Goal: Task Accomplishment & Management: Use online tool/utility

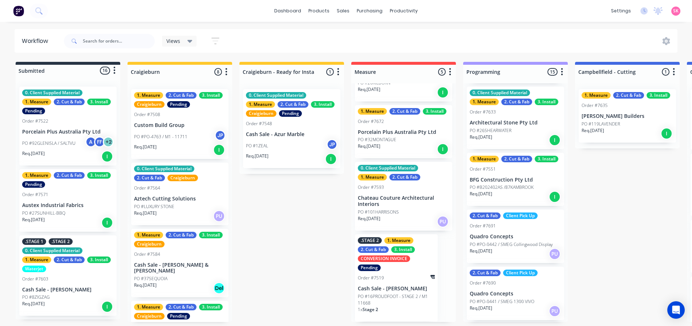
scroll to position [39, 0]
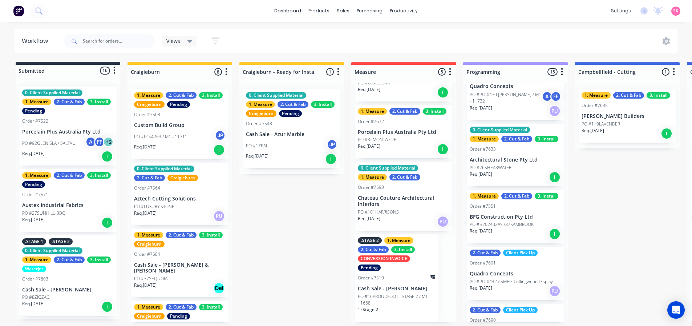
click at [521, 228] on div "Req. 31/08/25 I" at bounding box center [516, 233] width 92 height 12
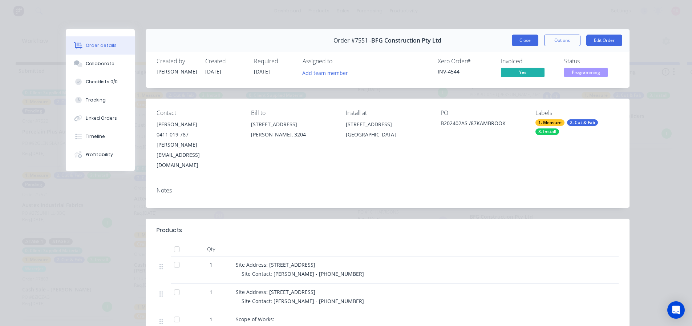
click at [524, 41] on button "Close" at bounding box center [525, 41] width 27 height 12
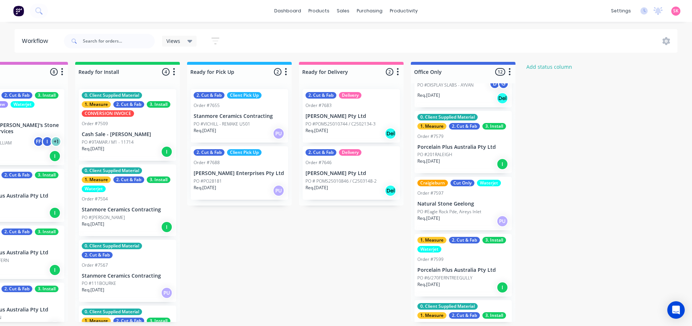
scroll to position [109, 0]
click at [473, 226] on div "Req. 29/07/25 PU" at bounding box center [464, 220] width 92 height 12
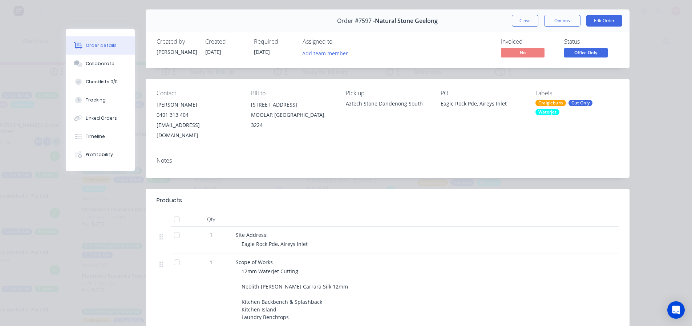
scroll to position [0, 0]
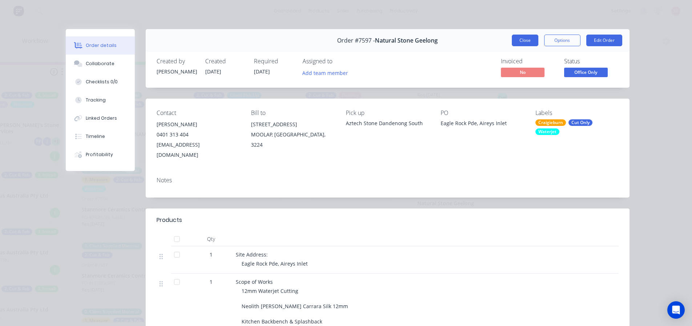
click at [525, 41] on button "Close" at bounding box center [525, 41] width 27 height 12
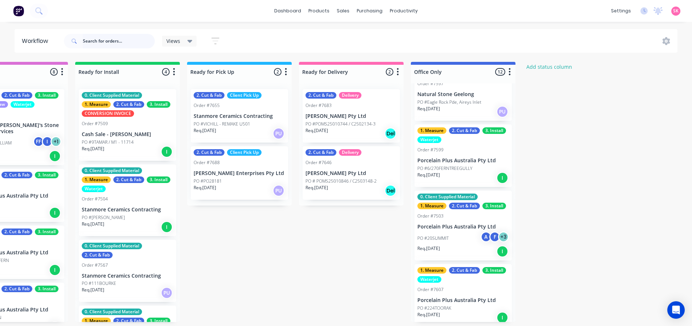
click at [124, 41] on input "text" at bounding box center [119, 41] width 72 height 15
type input "hurst"
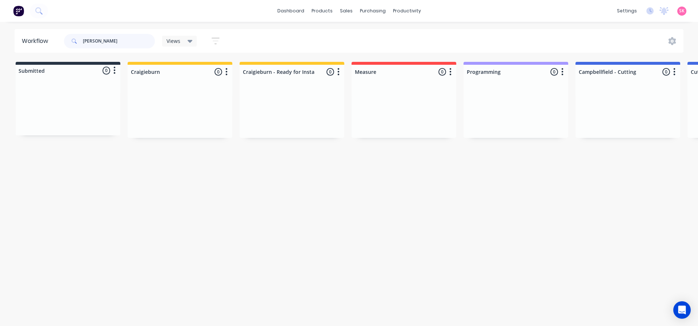
scroll to position [0, 830]
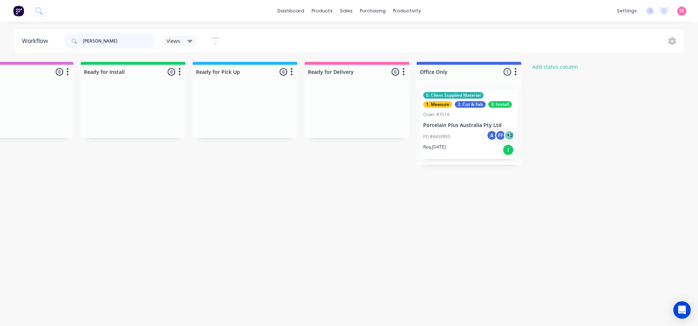
drag, startPoint x: 101, startPoint y: 43, endPoint x: 35, endPoint y: 50, distance: 66.5
click at [39, 50] on header "Workflow hurst Views Save new view None (Default) edit Value edit Show/Hide sta…" at bounding box center [349, 41] width 669 height 24
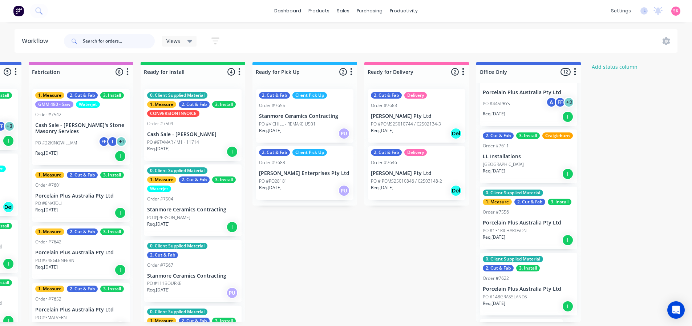
scroll to position [509, 0]
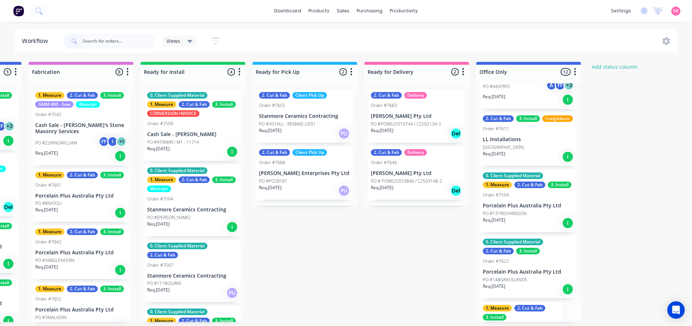
click at [537, 229] on div "Req. 11/08/25 I" at bounding box center [529, 223] width 92 height 12
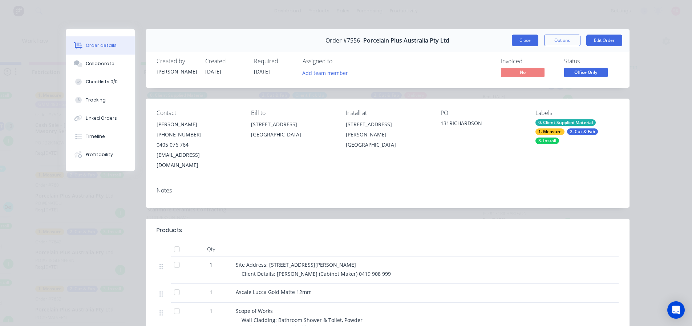
click at [526, 42] on button "Close" at bounding box center [525, 41] width 27 height 12
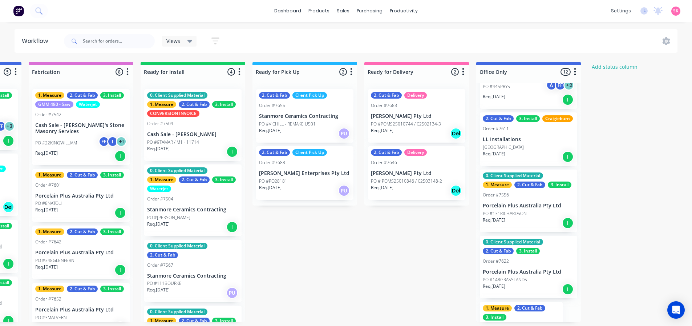
click at [541, 209] on p "Porcelain Plus Australia Pty Ltd" at bounding box center [529, 205] width 92 height 6
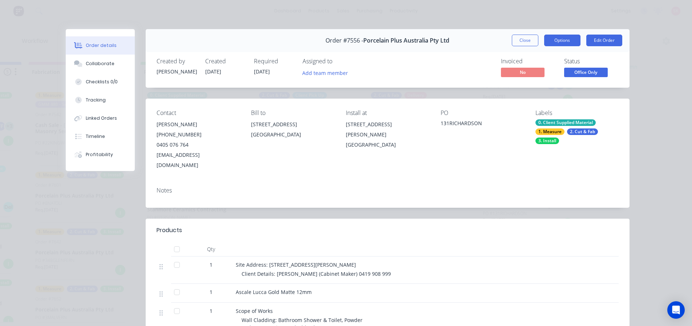
click at [564, 41] on button "Options" at bounding box center [562, 41] width 36 height 12
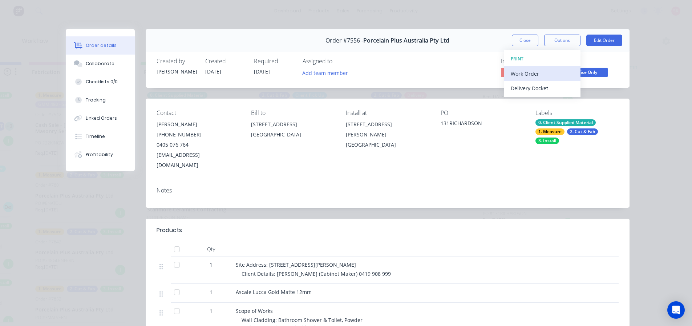
click at [549, 76] on div "Work Order" at bounding box center [542, 73] width 63 height 11
click at [541, 98] on div "Custom" at bounding box center [542, 102] width 63 height 11
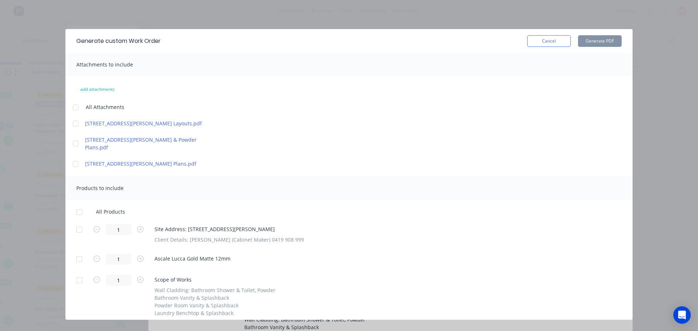
click at [78, 105] on div at bounding box center [75, 107] width 15 height 15
click at [78, 205] on div at bounding box center [79, 212] width 15 height 15
click at [584, 40] on button "Generate PDF" at bounding box center [600, 41] width 44 height 12
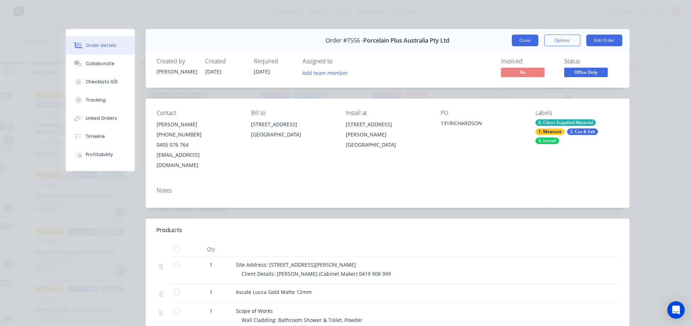
click at [528, 38] on button "Close" at bounding box center [525, 41] width 27 height 12
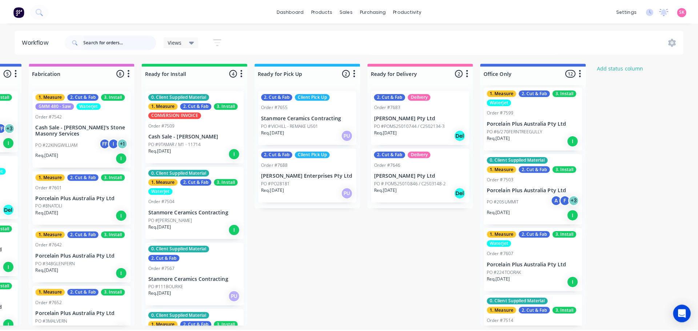
scroll to position [254, 0]
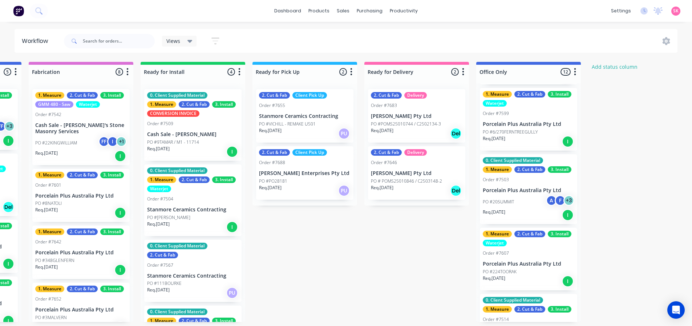
click at [535, 198] on div "PO #20SUMMIT A F + 3" at bounding box center [529, 202] width 92 height 14
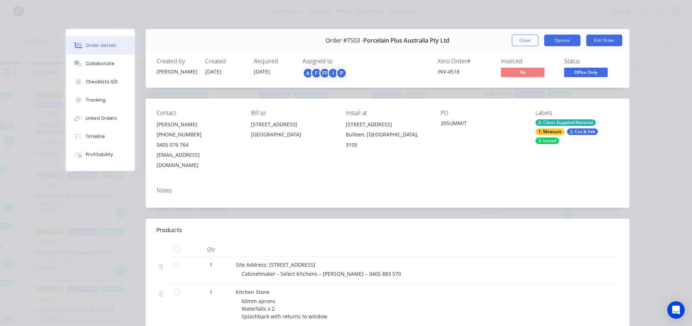
click at [557, 37] on button "Options" at bounding box center [562, 41] width 36 height 12
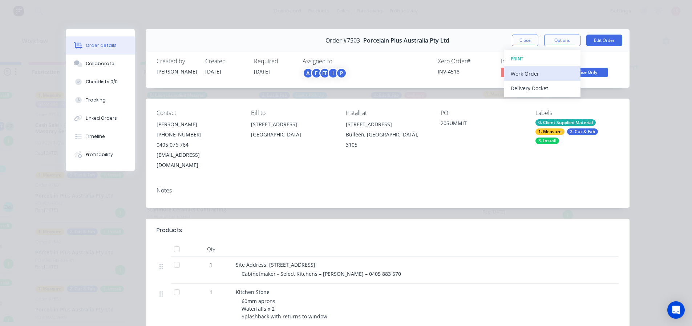
click at [541, 77] on div "Work Order" at bounding box center [542, 73] width 63 height 11
click at [534, 100] on div "Custom" at bounding box center [542, 102] width 63 height 11
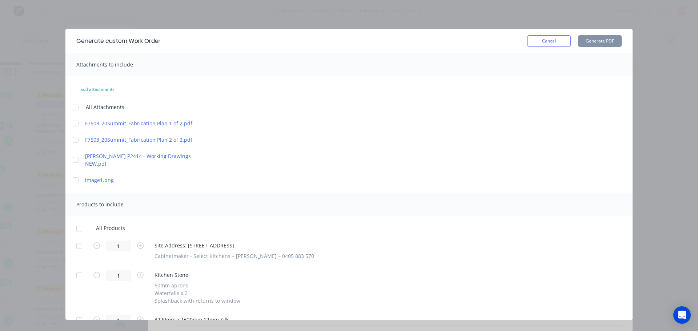
click at [73, 107] on div at bounding box center [75, 107] width 15 height 15
click at [74, 175] on div at bounding box center [75, 180] width 15 height 15
click at [77, 158] on div at bounding box center [75, 160] width 15 height 15
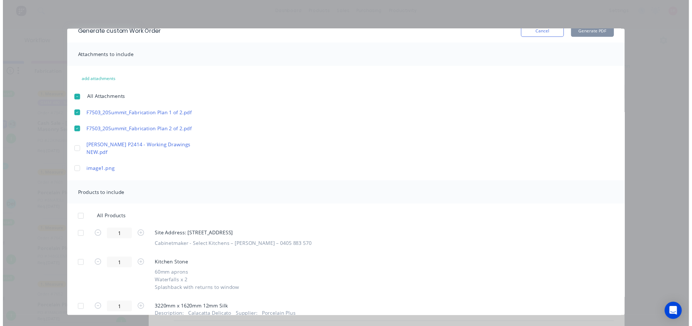
scroll to position [15, 0]
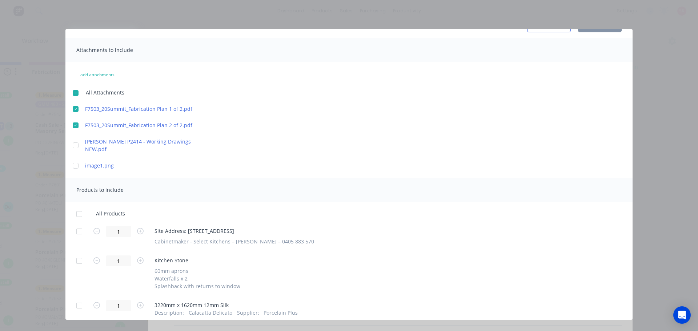
click at [78, 207] on div at bounding box center [79, 214] width 15 height 15
click at [599, 31] on button "Generate PDF" at bounding box center [600, 27] width 44 height 12
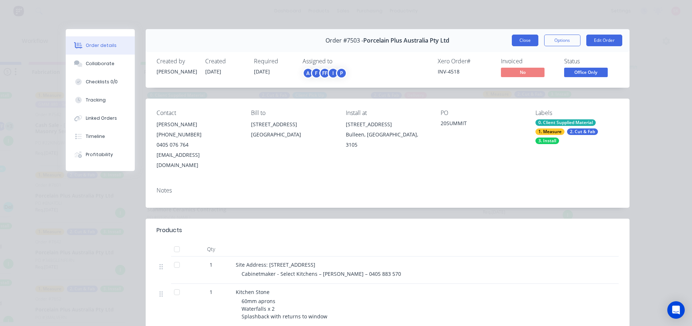
click at [528, 42] on button "Close" at bounding box center [525, 41] width 27 height 12
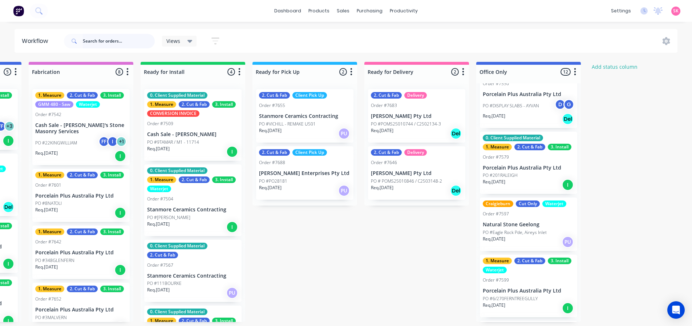
scroll to position [0, 0]
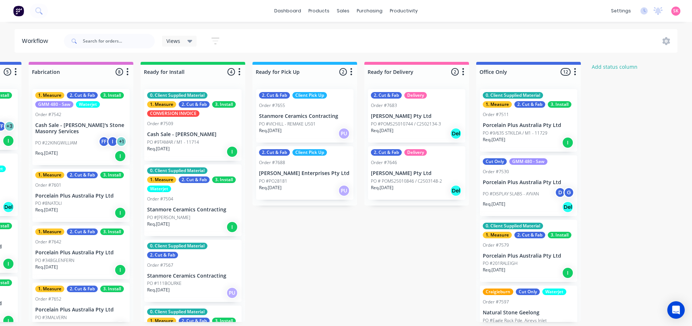
click at [74, 118] on div "1. Measure 2. Cut & Fab 3. Install GMM 480 - Saw Waterjet Order #7542 Cash Sale…" at bounding box center [80, 127] width 97 height 76
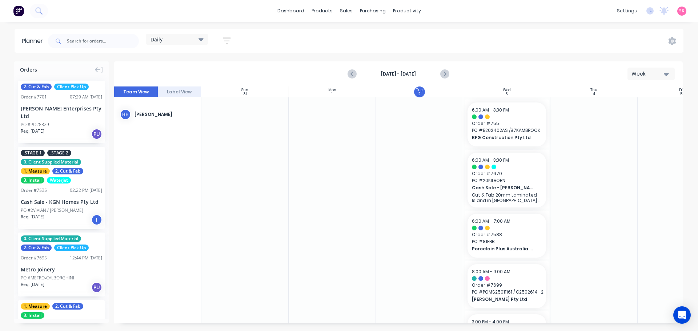
scroll to position [0, 0]
click at [354, 31] on link "Sales Orders" at bounding box center [384, 34] width 96 height 15
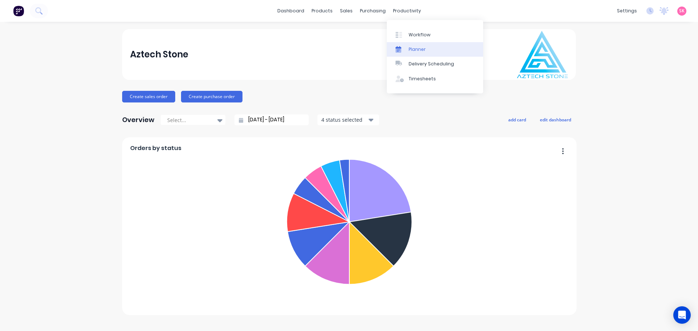
click at [414, 51] on div "Planner" at bounding box center [416, 49] width 17 height 7
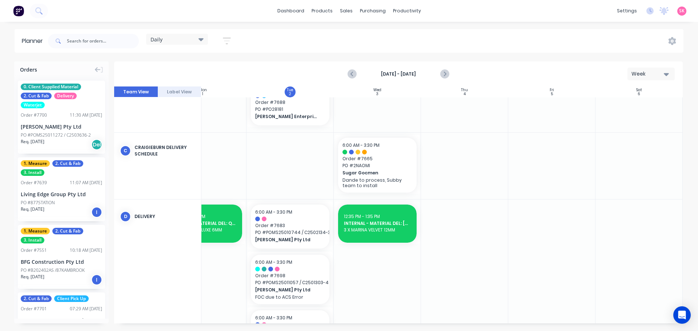
scroll to position [363, 132]
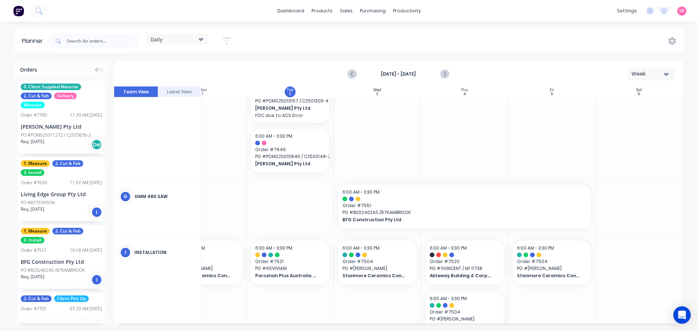
click at [189, 32] on div "Daily Save new view None edit Daily (Default) edit Craigieburn Orders edit Fact…" at bounding box center [143, 41] width 192 height 22
click at [187, 41] on div "Daily" at bounding box center [176, 39] width 53 height 7
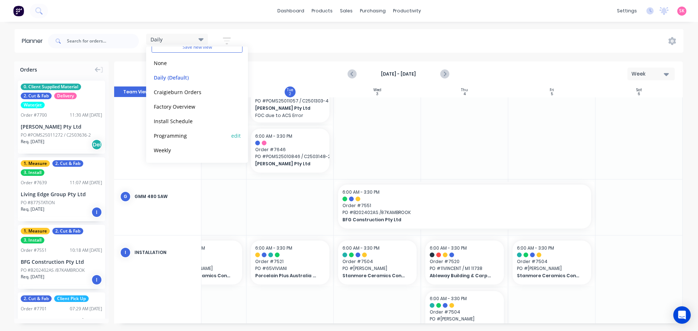
click at [186, 135] on button "Programming" at bounding box center [190, 135] width 77 height 8
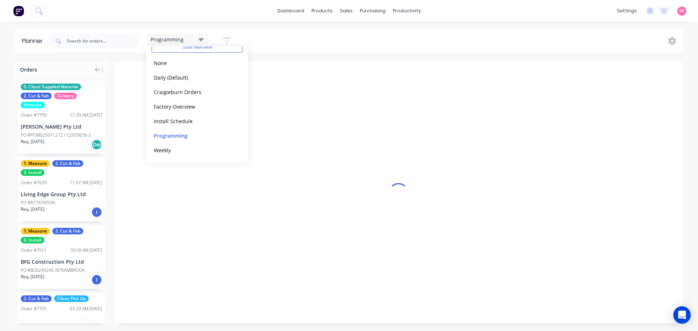
scroll to position [0, 0]
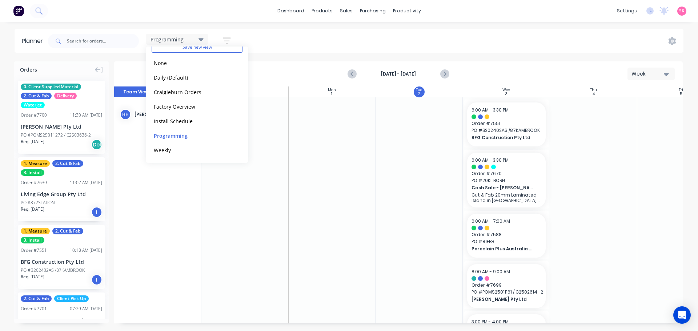
click at [541, 34] on div "Programming Save new view None edit Daily (Default) edit Craigieburn Orders edi…" at bounding box center [365, 41] width 637 height 22
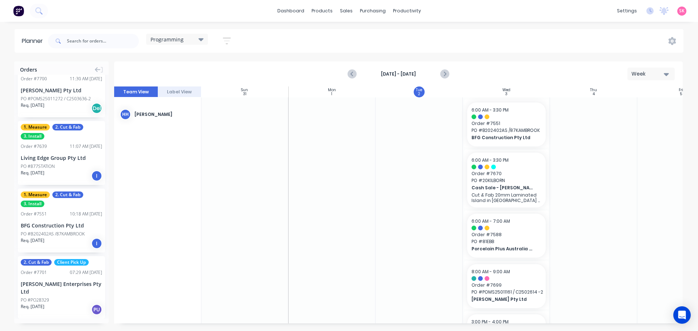
scroll to position [73, 0]
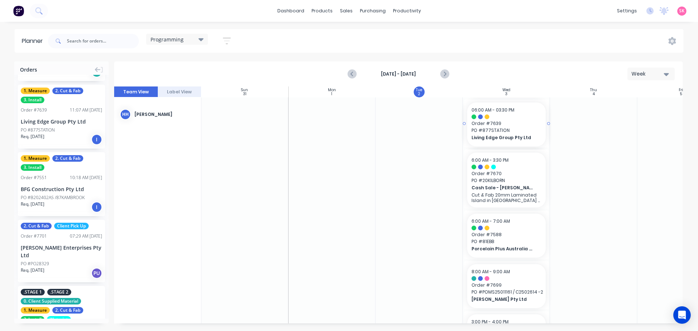
drag, startPoint x: 53, startPoint y: 130, endPoint x: 514, endPoint y: 122, distance: 460.8
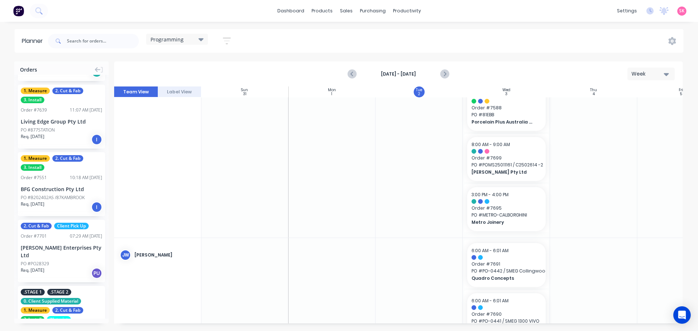
scroll to position [182, 0]
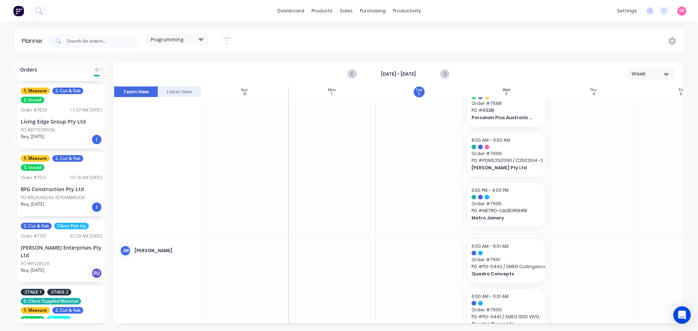
click at [189, 43] on div "Programming" at bounding box center [177, 39] width 62 height 11
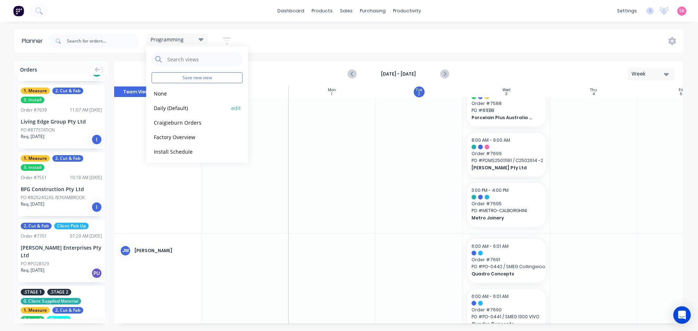
click at [193, 109] on button "Daily (Default)" at bounding box center [190, 108] width 77 height 8
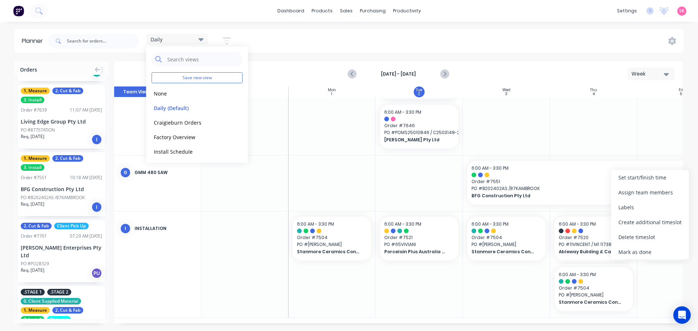
scroll to position [385, 0]
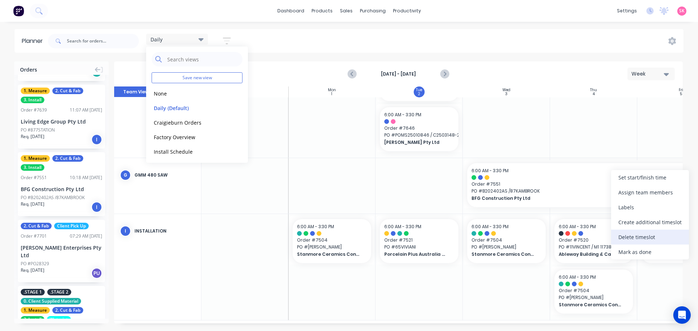
click at [648, 239] on div "Delete timeslot" at bounding box center [650, 237] width 78 height 15
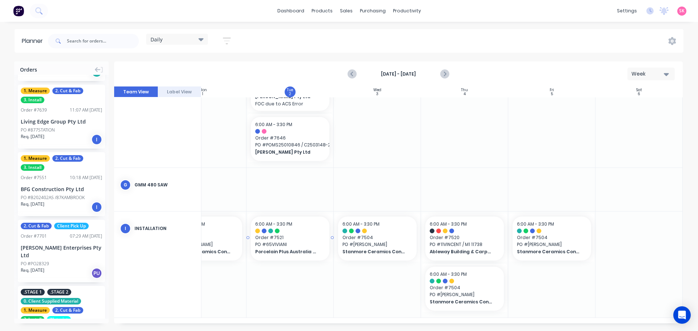
scroll to position [372, 132]
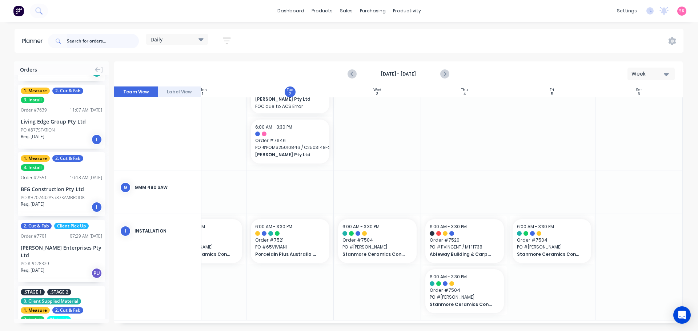
click at [88, 40] on input "text" at bounding box center [103, 41] width 72 height 15
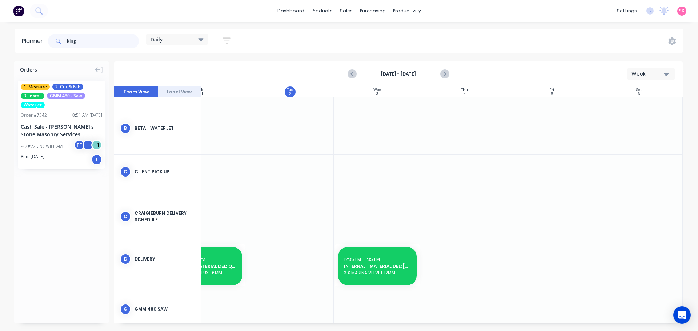
scroll to position [0, 132]
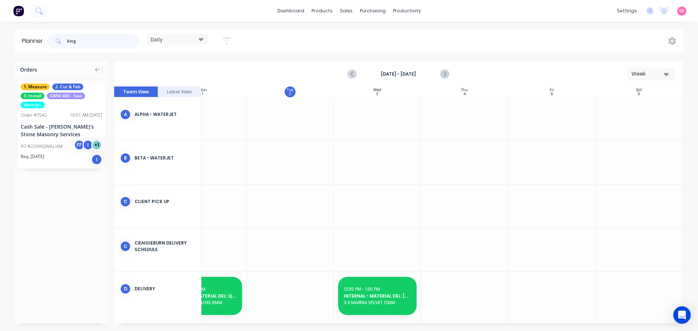
type input "king"
drag, startPoint x: 57, startPoint y: 130, endPoint x: 44, endPoint y: 117, distance: 18.5
drag, startPoint x: 42, startPoint y: 135, endPoint x: 383, endPoint y: 197, distance: 346.5
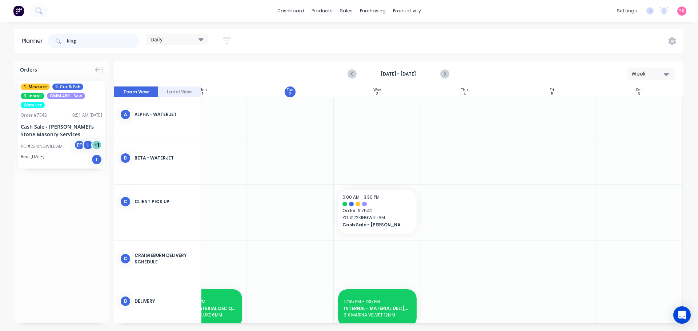
drag, startPoint x: 70, startPoint y: 50, endPoint x: -3, endPoint y: 56, distance: 72.9
click at [0, 56] on html "dashboard products sales purchasing productivity dashboard products Product Cat…" at bounding box center [349, 165] width 698 height 331
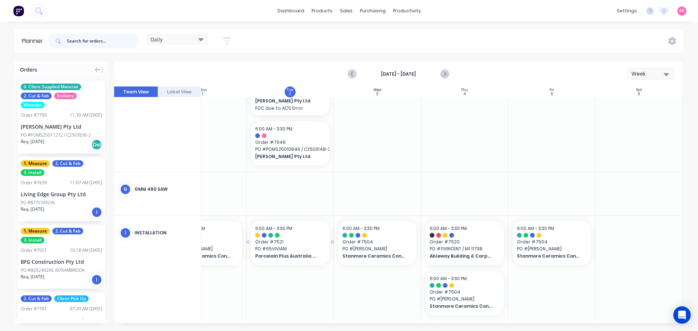
scroll to position [378, 130]
